Goal: Navigation & Orientation: Find specific page/section

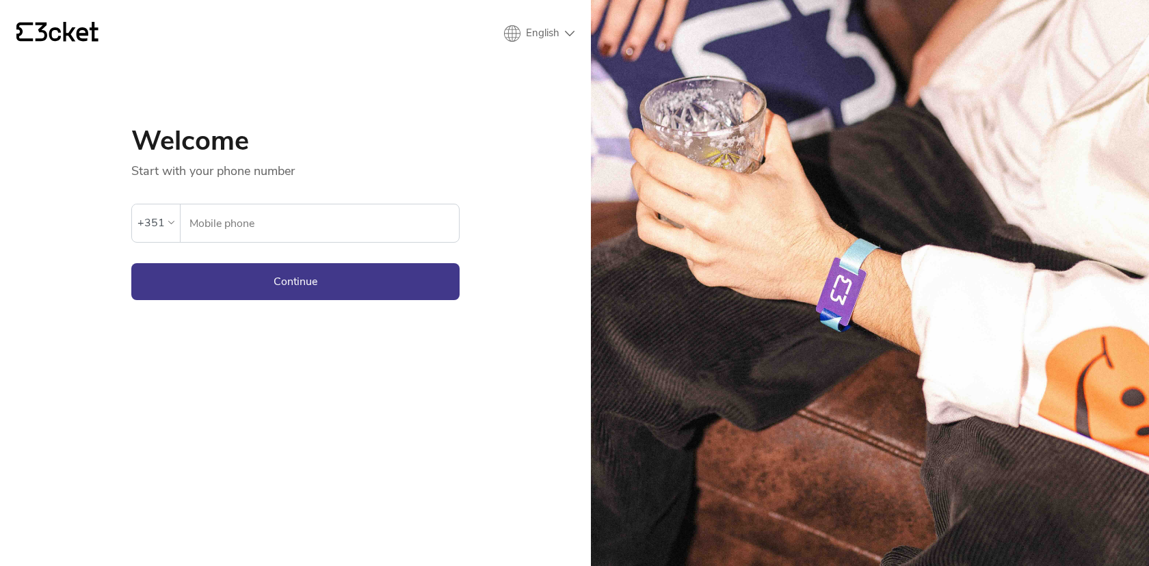
click at [235, 246] on form "An error has occurred. If the error persists please contact support. +351 Mobil…" at bounding box center [295, 239] width 328 height 121
click at [235, 231] on input "Mobile phone" at bounding box center [324, 223] width 270 height 38
type input "916928148"
click at [295, 281] on button "Continue" at bounding box center [295, 281] width 328 height 37
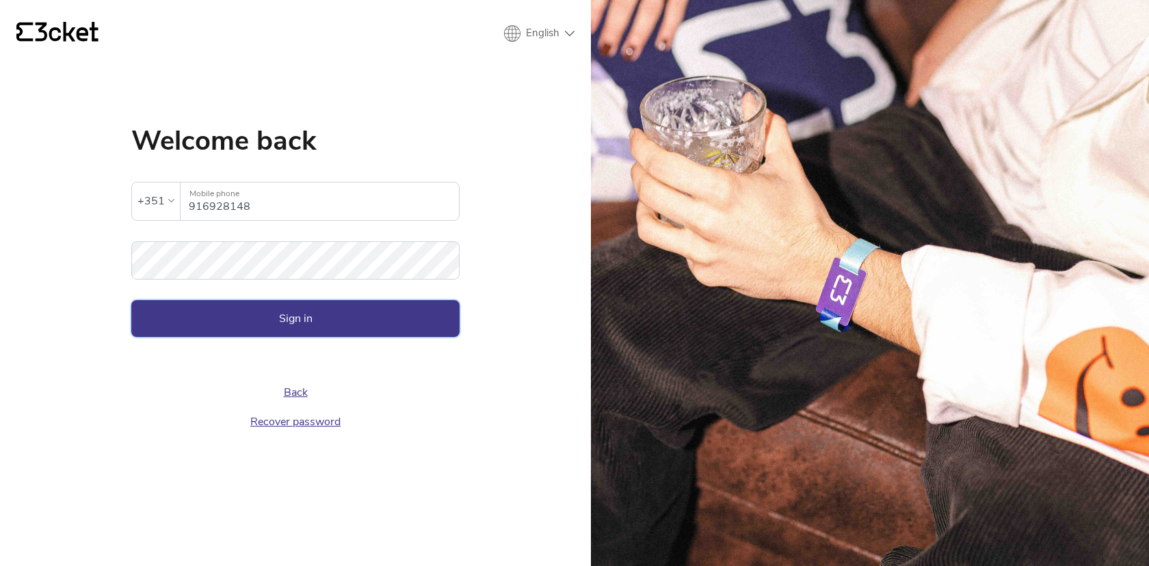
click at [323, 316] on button "Sign in" at bounding box center [295, 318] width 328 height 37
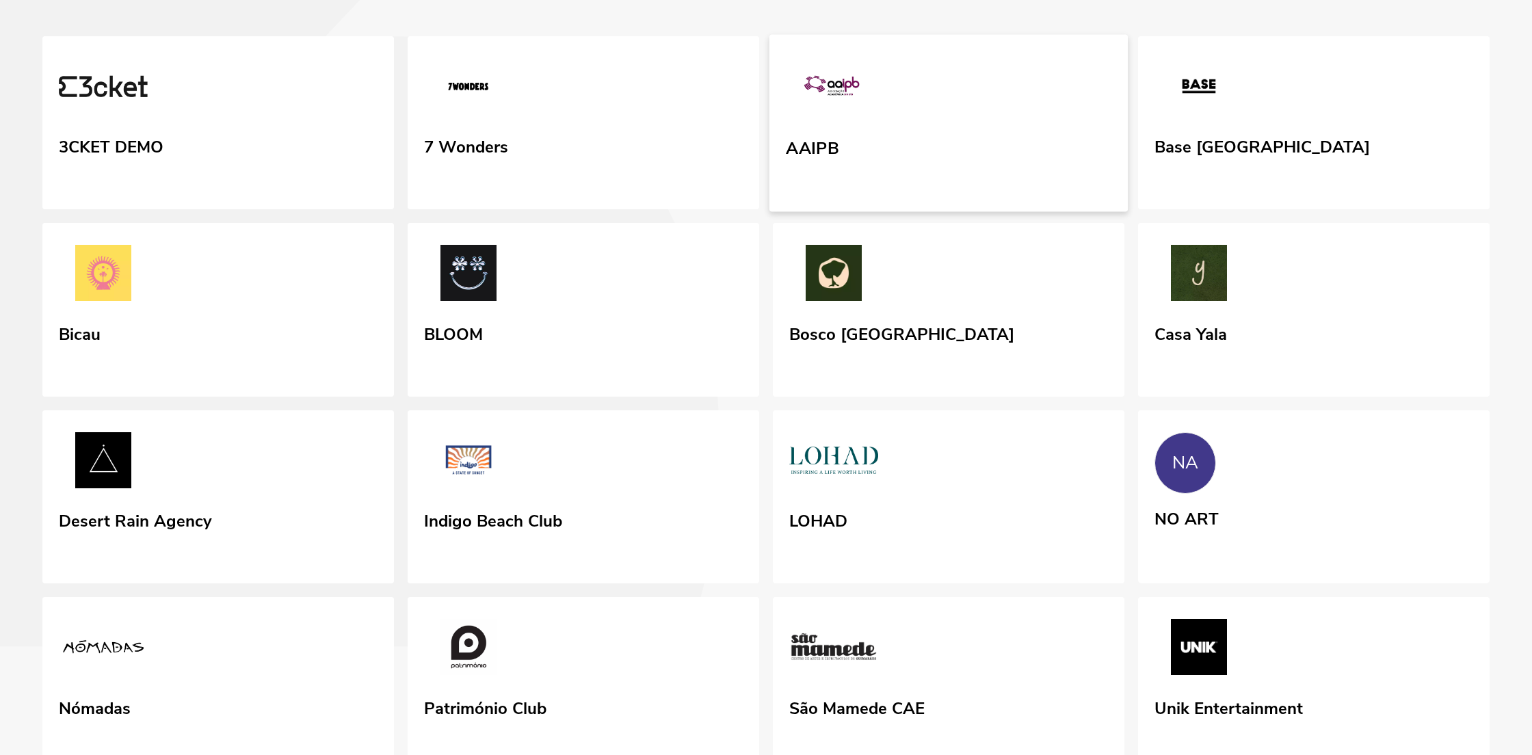
scroll to position [134, 0]
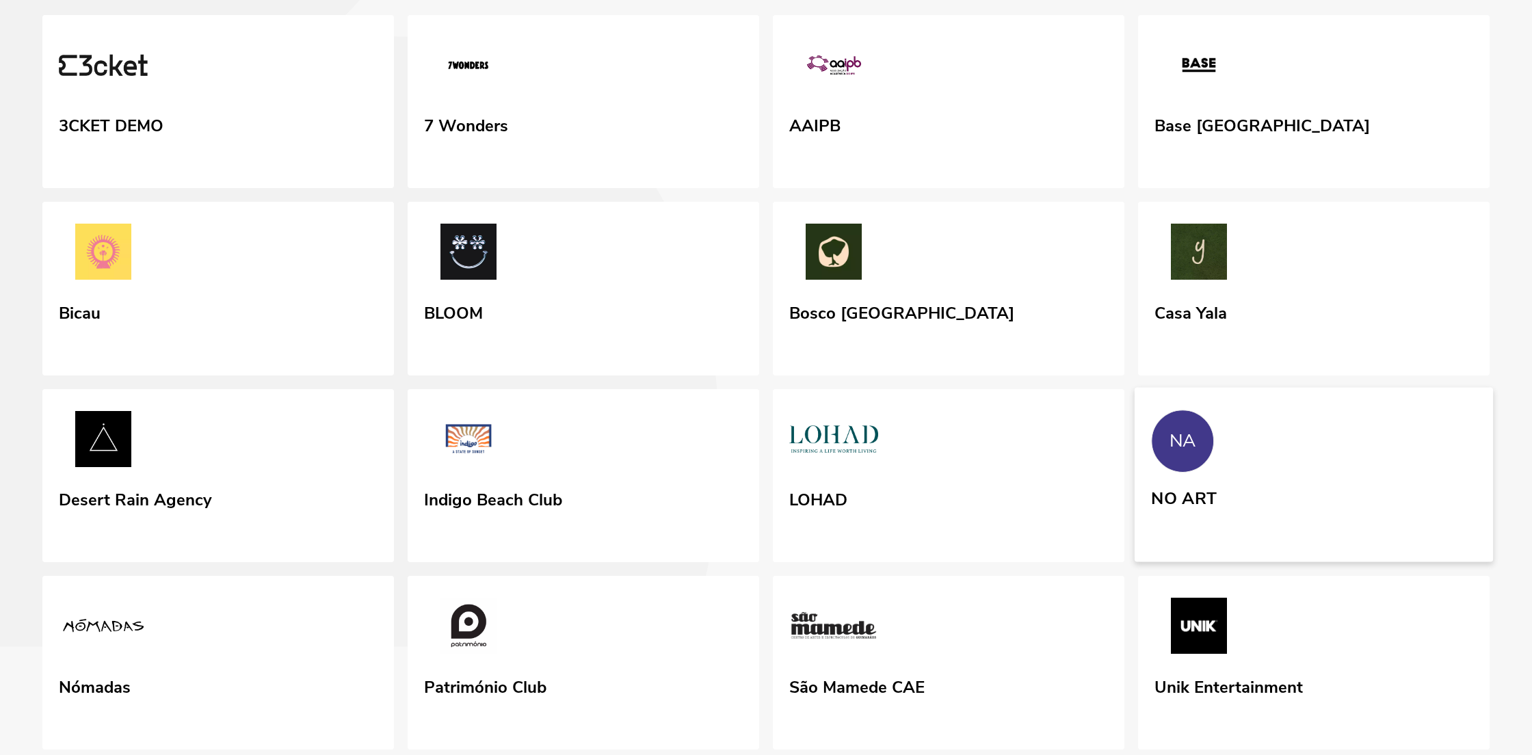
click at [1189, 451] on div "NA" at bounding box center [1182, 441] width 27 height 21
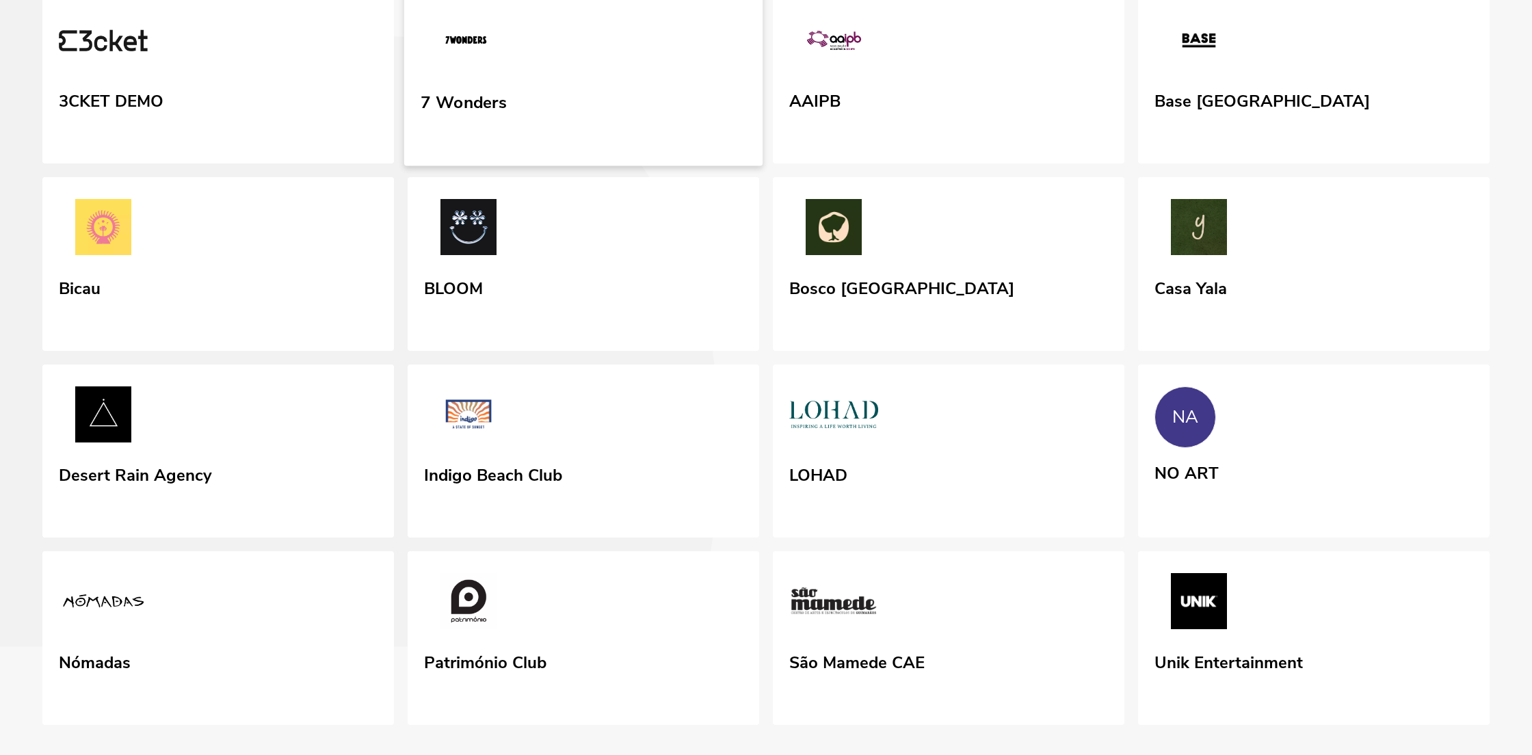
scroll to position [290, 0]
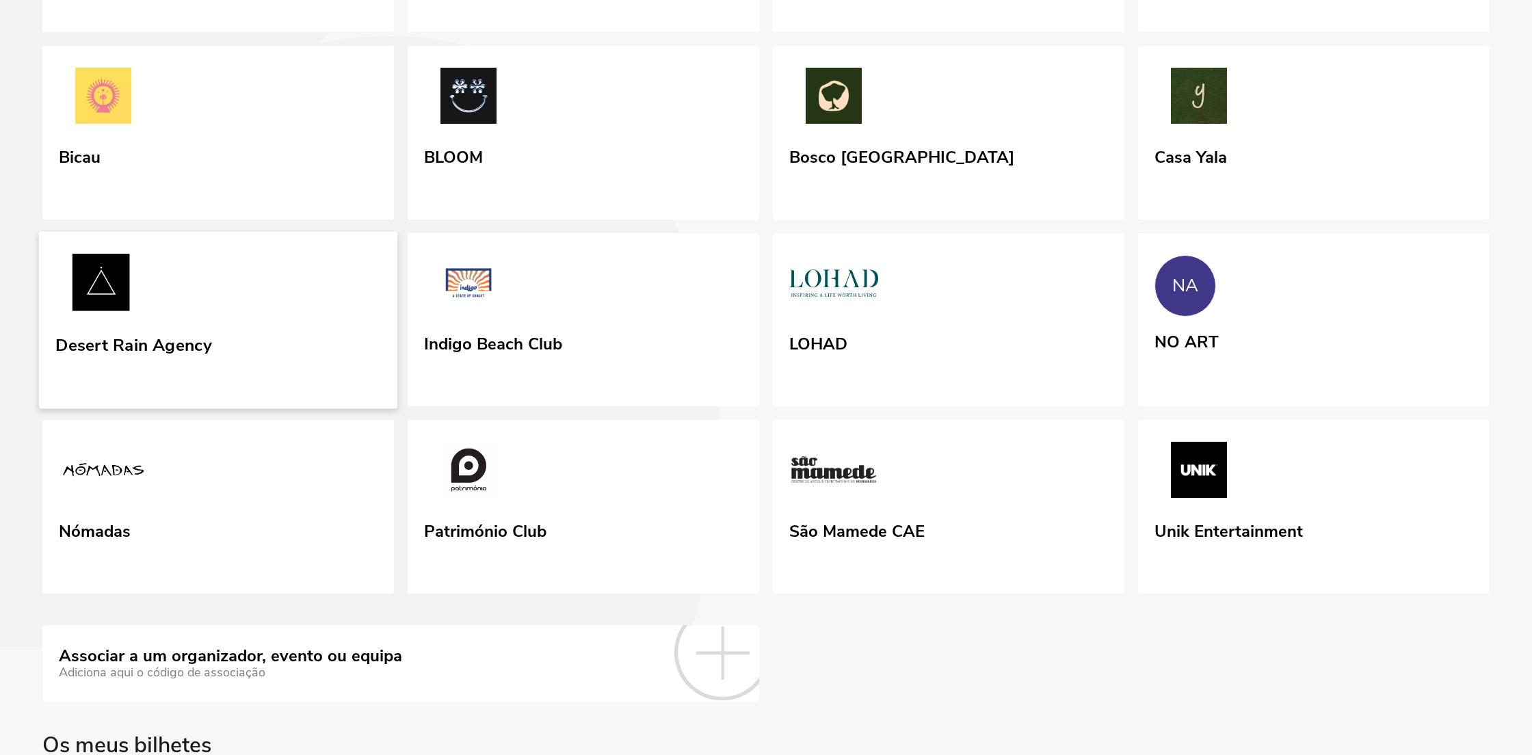
click at [189, 359] on link "Desert Rain Agency" at bounding box center [218, 319] width 358 height 177
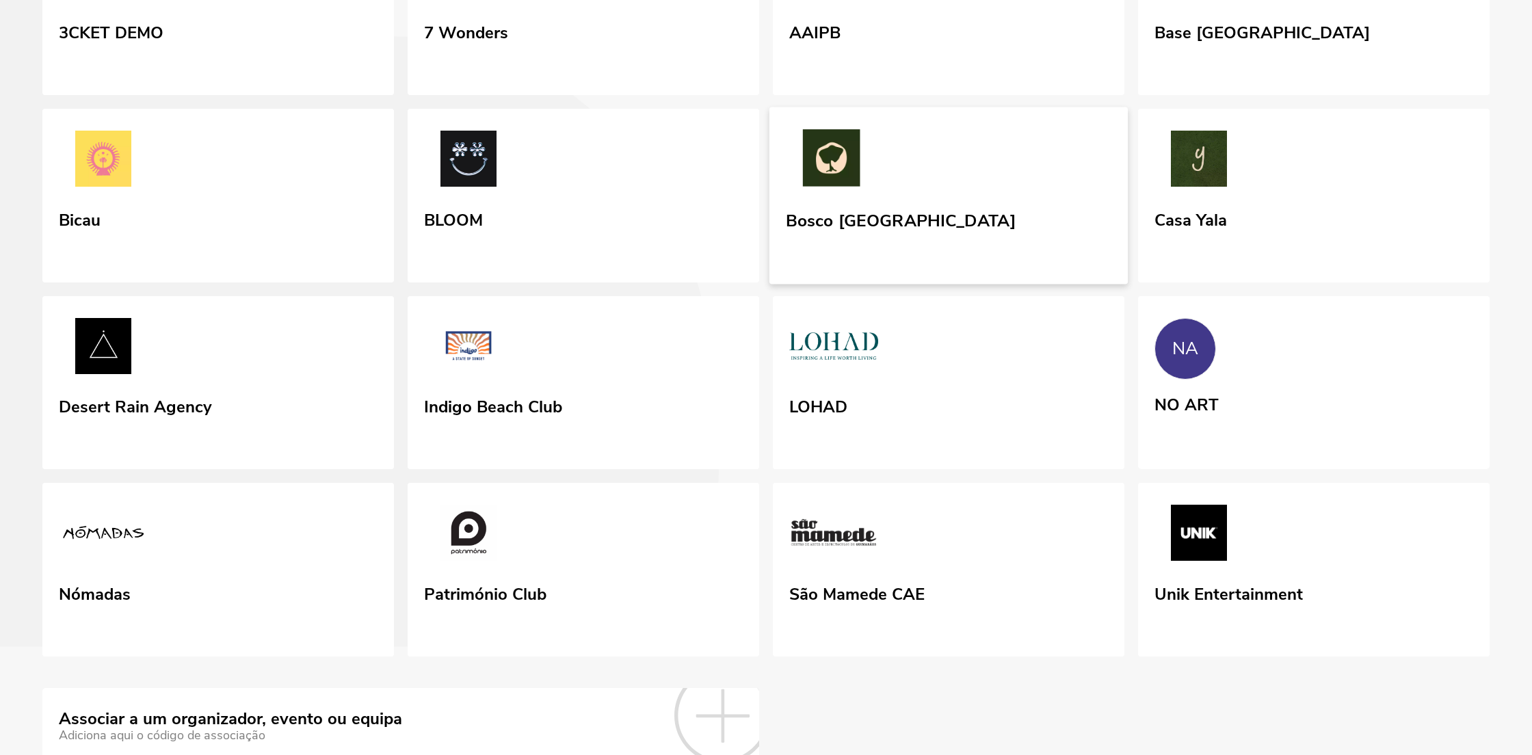
scroll to position [428, 0]
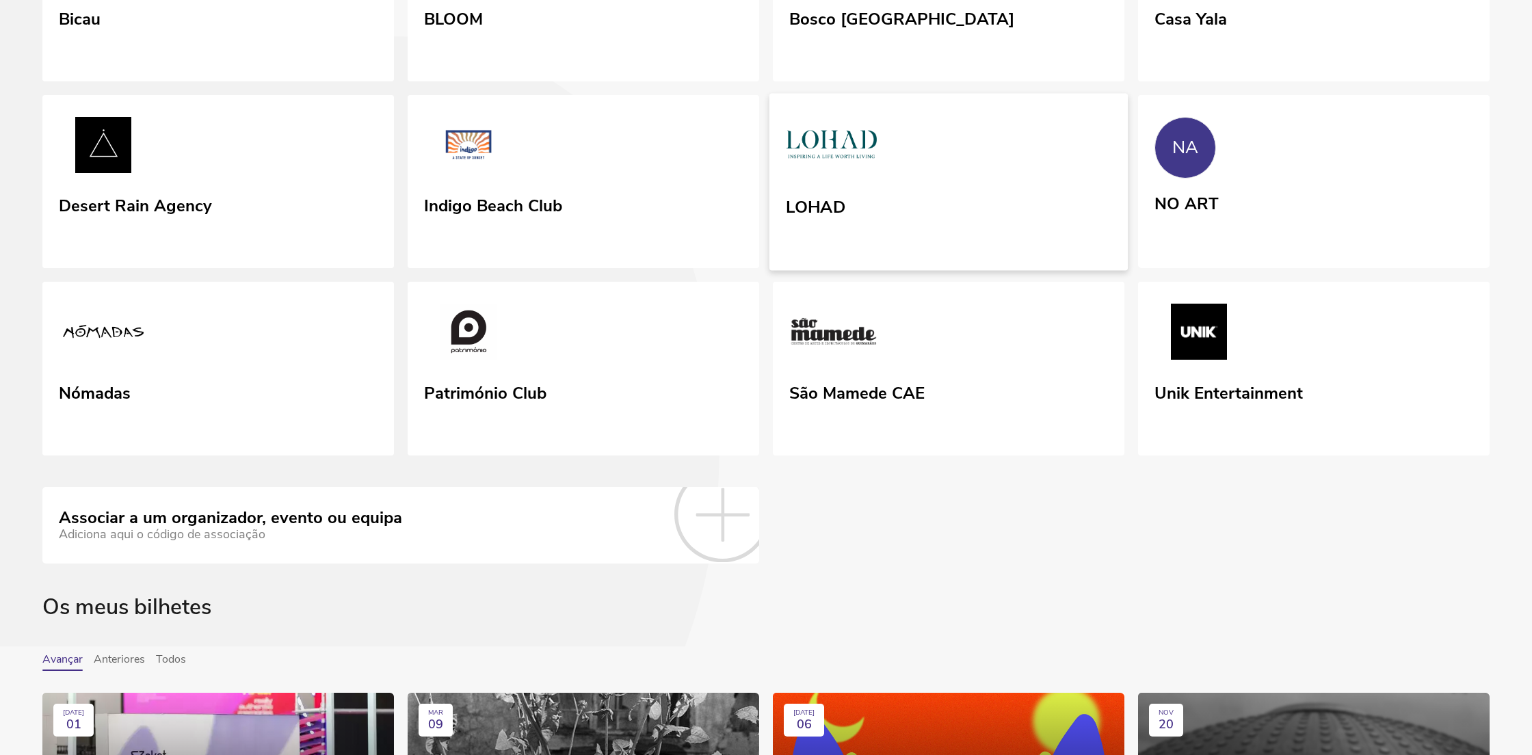
click at [890, 270] on link "LOHAD" at bounding box center [948, 181] width 358 height 177
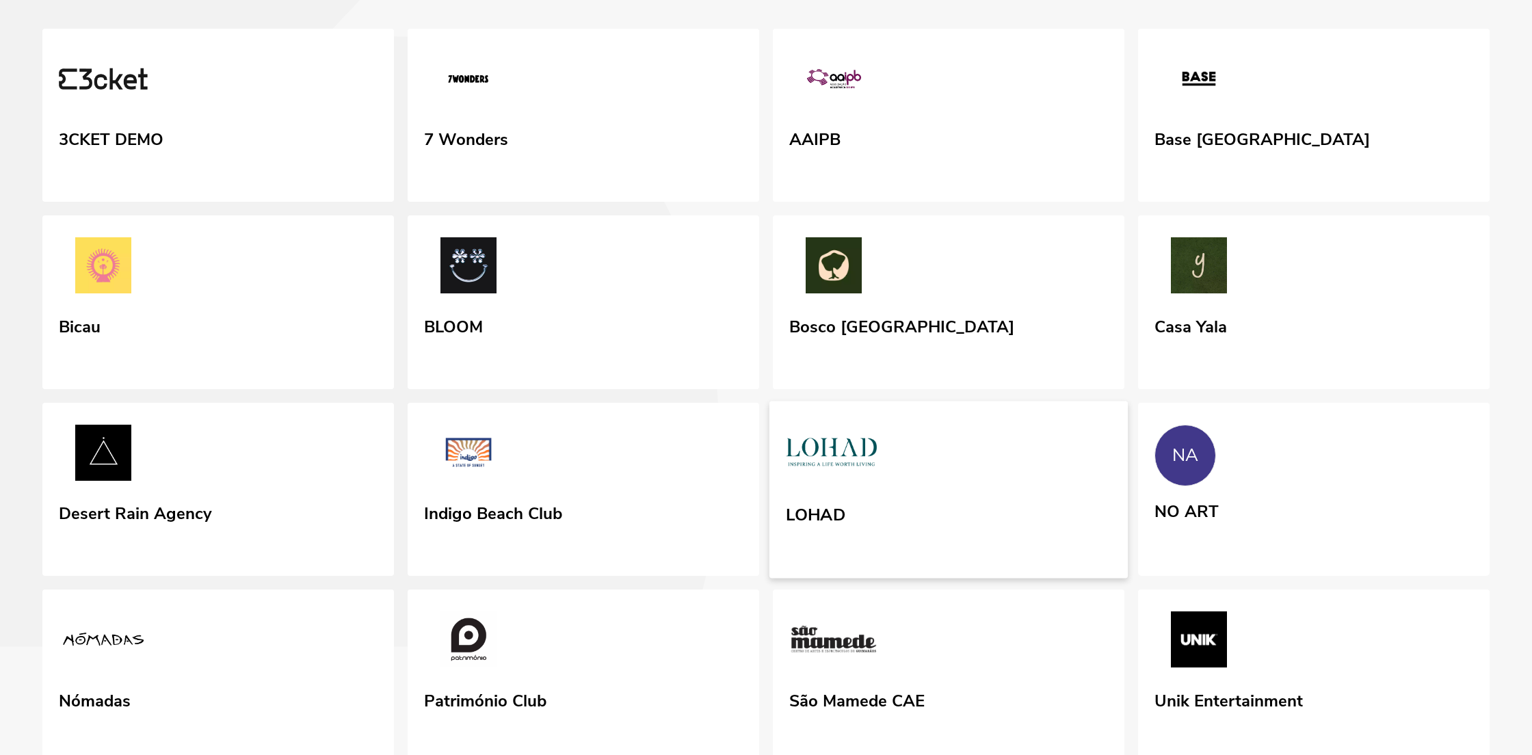
scroll to position [339, 0]
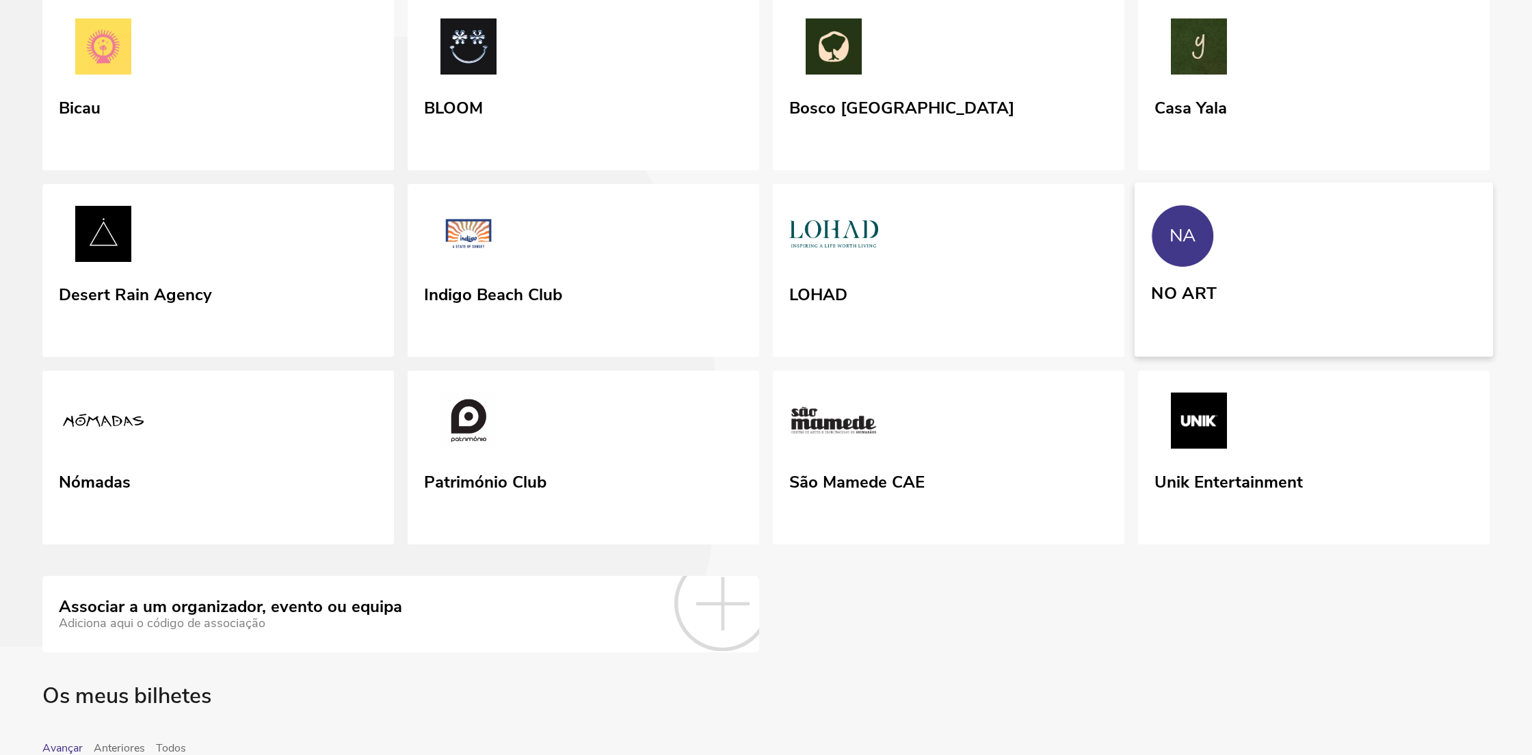
click at [1247, 356] on link "NA NO ART" at bounding box center [1314, 269] width 358 height 174
